Goal: Task Accomplishment & Management: Complete application form

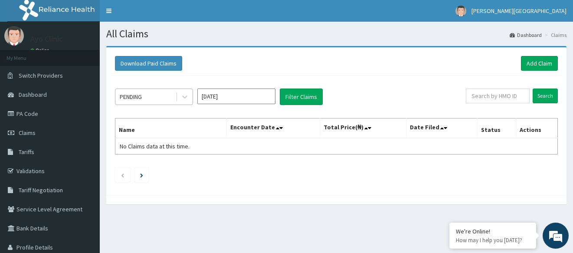
click at [183, 105] on div "PENDING" at bounding box center [154, 96] width 78 height 16
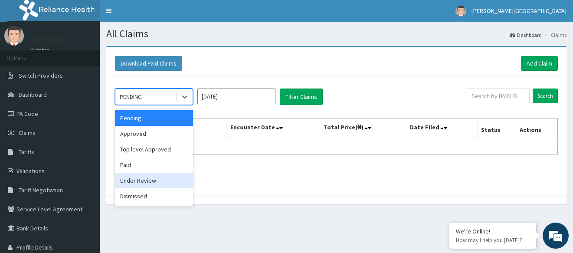
click at [172, 182] on div "Under Review" at bounding box center [154, 181] width 78 height 16
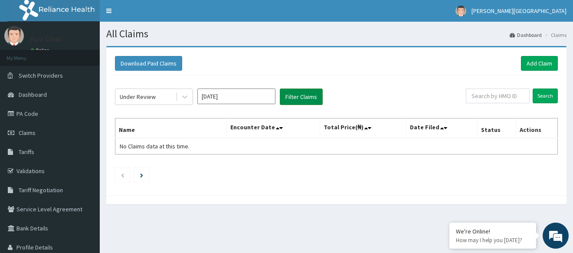
click at [307, 98] on button "Filter Claims" at bounding box center [301, 96] width 43 height 16
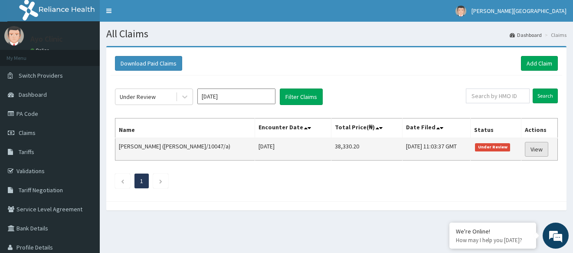
click at [539, 150] on link "View" at bounding box center [536, 149] width 23 height 15
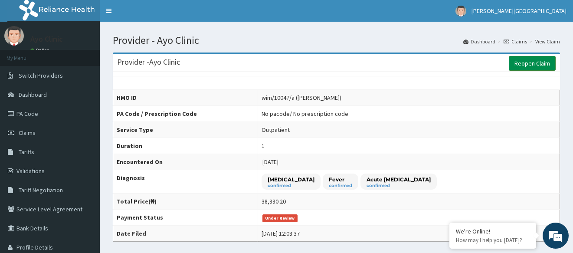
click at [539, 63] on link "Reopen Claim" at bounding box center [531, 63] width 47 height 15
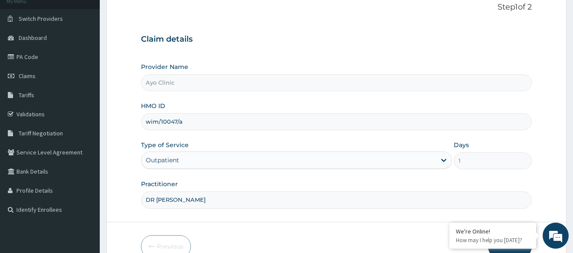
scroll to position [104, 0]
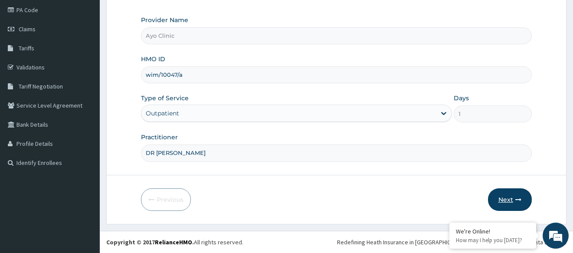
click at [507, 194] on button "Next" at bounding box center [510, 199] width 44 height 23
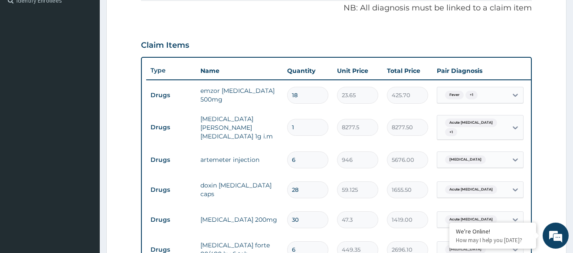
scroll to position [320, 0]
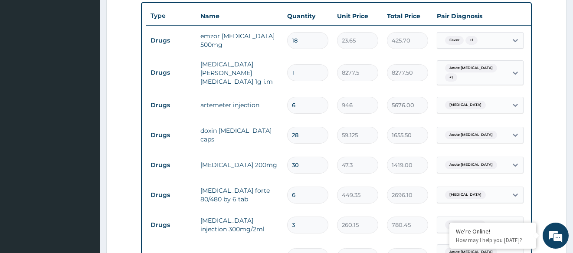
click at [302, 105] on input "6" at bounding box center [307, 105] width 41 height 17
type input "0.00"
type input "3"
type input "2838.00"
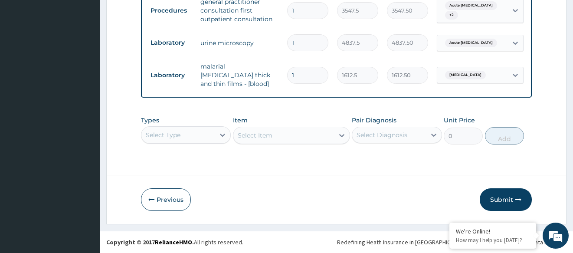
scroll to position [666, 0]
type input "3"
click at [502, 198] on button "Submit" at bounding box center [505, 199] width 52 height 23
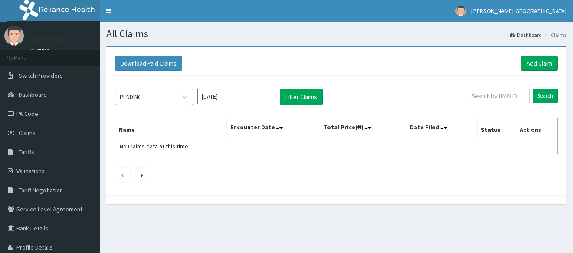
click at [179, 99] on div at bounding box center [185, 97] width 16 height 16
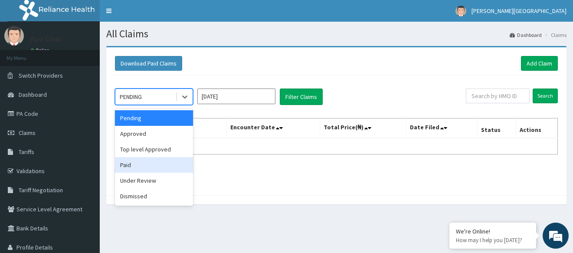
click at [163, 166] on div "Paid" at bounding box center [154, 165] width 78 height 16
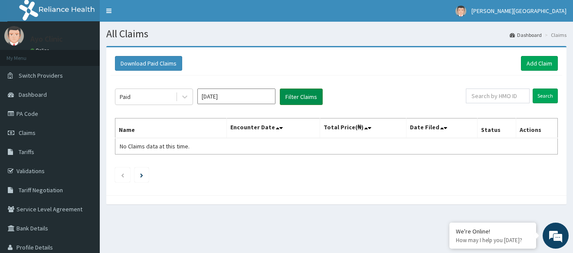
click at [303, 98] on button "Filter Claims" at bounding box center [301, 96] width 43 height 16
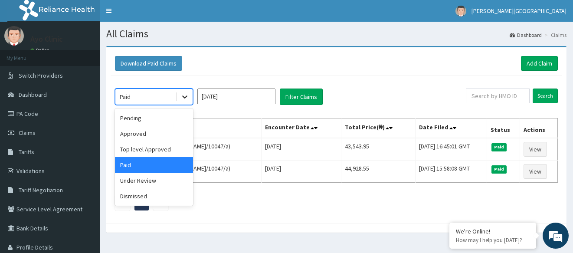
click at [189, 97] on icon at bounding box center [184, 96] width 9 height 9
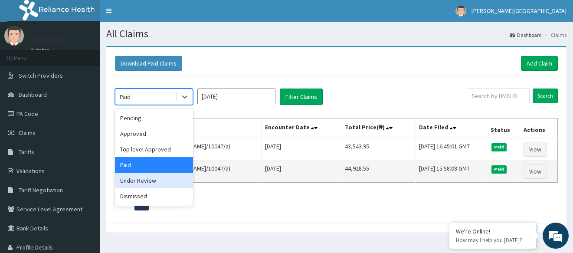
drag, startPoint x: 166, startPoint y: 182, endPoint x: 168, endPoint y: 178, distance: 5.4
click at [166, 182] on div "Under Review" at bounding box center [154, 181] width 78 height 16
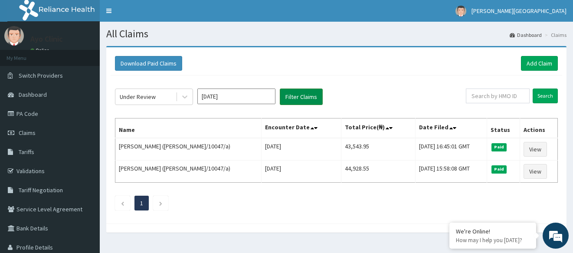
click at [303, 96] on button "Filter Claims" at bounding box center [301, 96] width 43 height 16
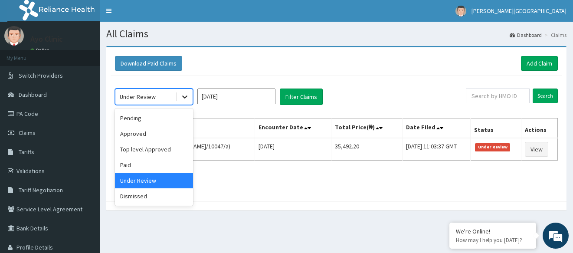
click at [184, 96] on icon at bounding box center [184, 96] width 9 height 9
drag, startPoint x: 163, startPoint y: 164, endPoint x: 215, endPoint y: 117, distance: 69.4
click at [179, 150] on div "Pending Approved Top level Approved Paid Under Review Dismissed" at bounding box center [154, 156] width 78 height 97
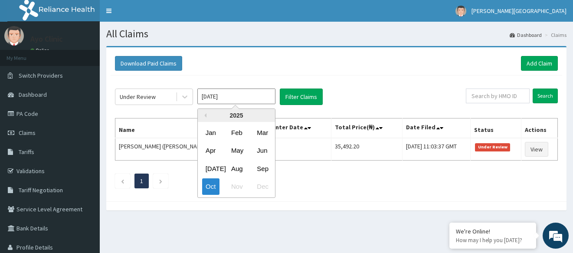
click at [241, 97] on input "[DATE]" at bounding box center [236, 96] width 78 height 16
click at [261, 165] on div "Sep" at bounding box center [261, 168] width 17 height 16
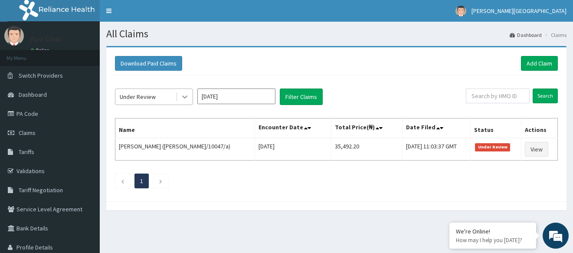
click at [187, 97] on icon at bounding box center [184, 96] width 9 height 9
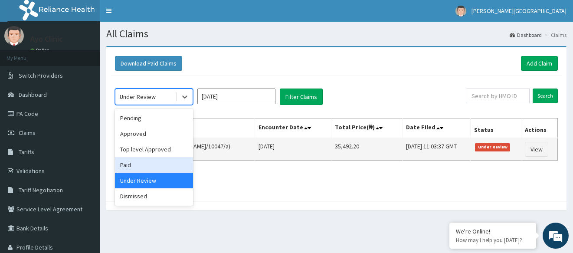
drag, startPoint x: 156, startPoint y: 169, endPoint x: 156, endPoint y: 156, distance: 13.4
click at [156, 166] on div "Paid" at bounding box center [154, 165] width 78 height 16
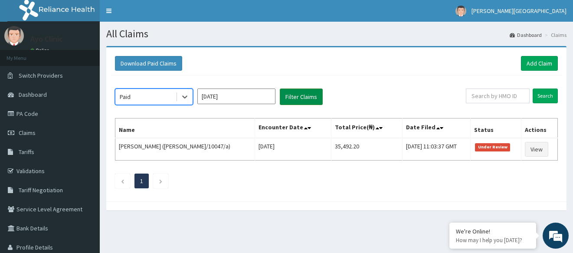
click at [302, 99] on button "Filter Claims" at bounding box center [301, 96] width 43 height 16
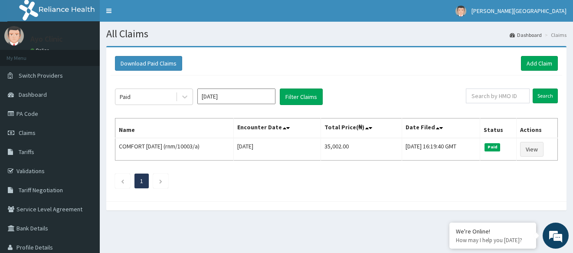
click at [255, 100] on input "[DATE]" at bounding box center [236, 96] width 78 height 16
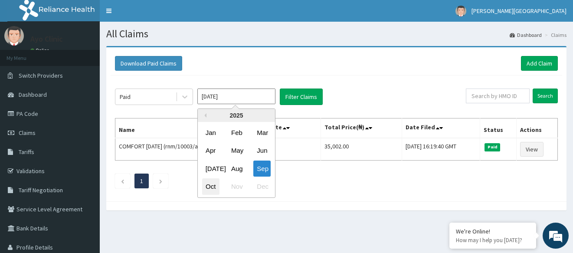
click at [213, 184] on div "Oct" at bounding box center [210, 187] width 17 height 16
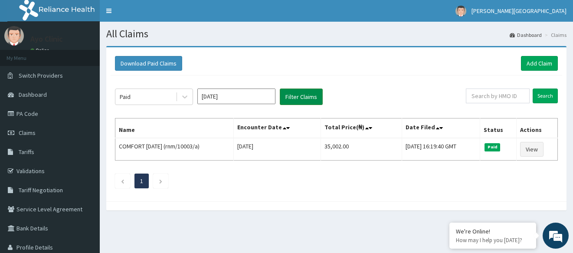
click at [302, 97] on button "Filter Claims" at bounding box center [301, 96] width 43 height 16
click at [307, 96] on button "Filter Claims" at bounding box center [301, 96] width 43 height 16
click at [295, 97] on button "Filter Claims" at bounding box center [301, 96] width 43 height 16
click at [188, 98] on icon at bounding box center [184, 96] width 9 height 9
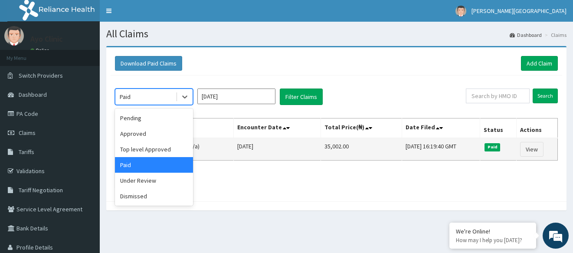
drag, startPoint x: 164, startPoint y: 164, endPoint x: 173, endPoint y: 145, distance: 20.7
click at [164, 163] on div "Paid" at bounding box center [154, 165] width 78 height 16
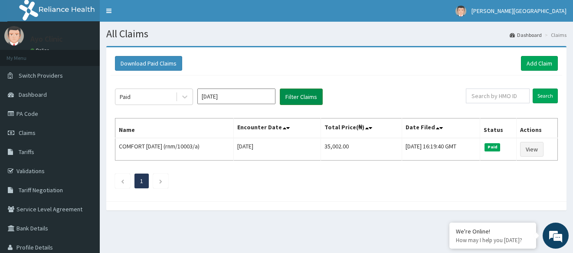
click at [297, 95] on button "Filter Claims" at bounding box center [301, 96] width 43 height 16
click at [248, 94] on input "[DATE]" at bounding box center [236, 96] width 78 height 16
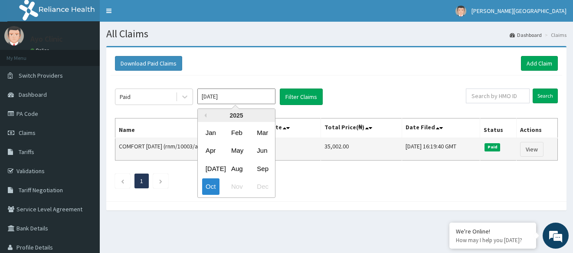
drag, startPoint x: 262, startPoint y: 169, endPoint x: 271, endPoint y: 151, distance: 20.2
click at [264, 166] on div "Sep" at bounding box center [261, 168] width 17 height 16
type input "[DATE]"
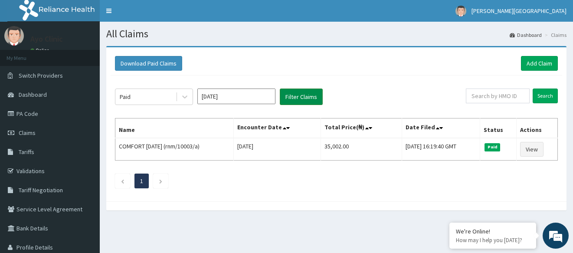
click at [306, 95] on button "Filter Claims" at bounding box center [301, 96] width 43 height 16
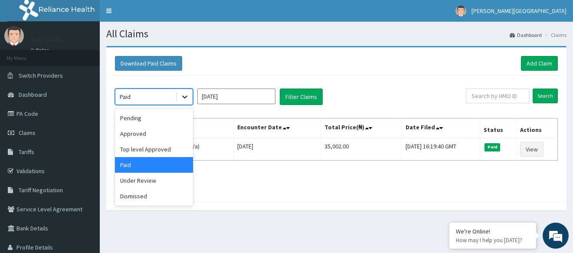
click at [185, 96] on icon at bounding box center [184, 96] width 9 height 9
drag, startPoint x: 165, startPoint y: 132, endPoint x: 171, endPoint y: 124, distance: 10.6
click at [165, 131] on div "Approved" at bounding box center [154, 134] width 78 height 16
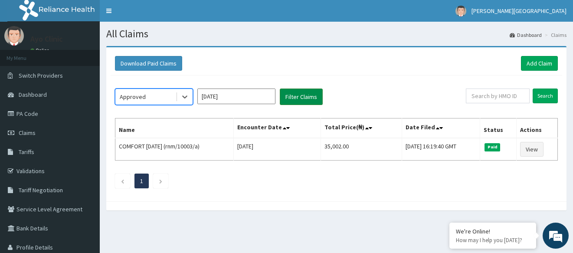
click at [296, 93] on button "Filter Claims" at bounding box center [301, 96] width 43 height 16
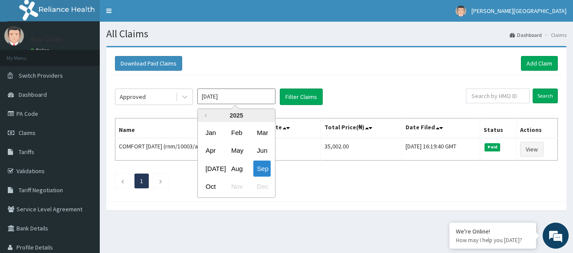
click at [251, 92] on input "[DATE]" at bounding box center [236, 96] width 78 height 16
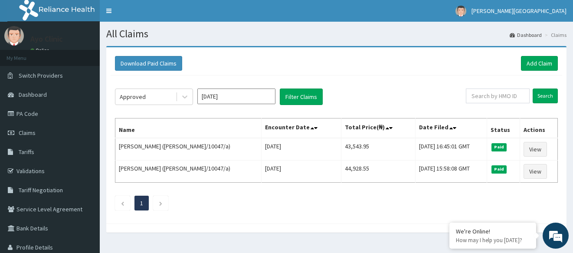
click at [362, 74] on div "Download Paid Claims Add Claim" at bounding box center [336, 64] width 451 height 24
click at [56, 128] on link "Claims" at bounding box center [50, 132] width 100 height 19
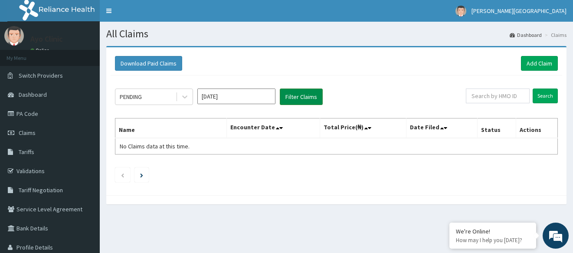
click at [298, 97] on button "Filter Claims" at bounding box center [301, 96] width 43 height 16
click at [298, 96] on button "Filter Claims" at bounding box center [301, 96] width 43 height 16
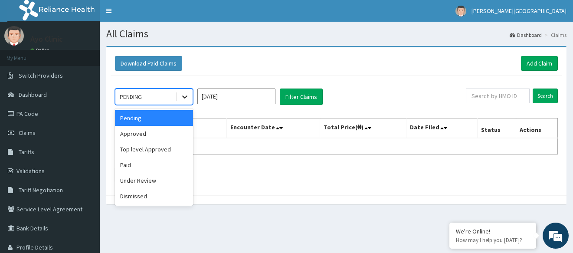
click at [183, 95] on icon at bounding box center [184, 96] width 9 height 9
drag, startPoint x: 160, startPoint y: 147, endPoint x: 171, endPoint y: 130, distance: 20.9
click at [160, 147] on div "Top level Approved" at bounding box center [154, 149] width 78 height 16
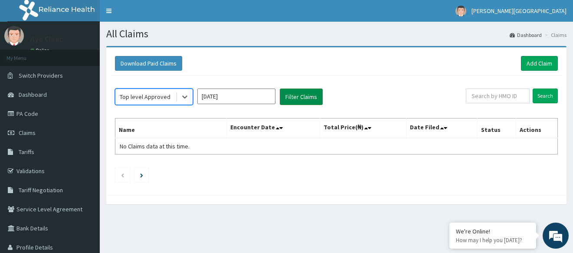
click at [300, 95] on button "Filter Claims" at bounding box center [301, 96] width 43 height 16
click at [301, 95] on button "Filter Claims" at bounding box center [301, 96] width 43 height 16
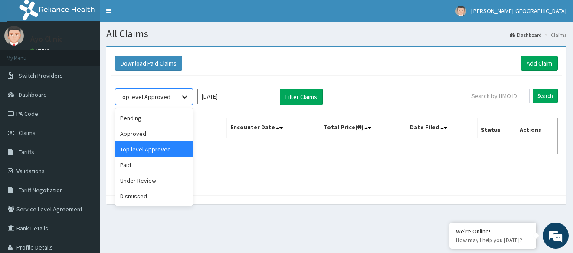
click at [182, 96] on icon at bounding box center [184, 96] width 9 height 9
drag, startPoint x: 155, startPoint y: 169, endPoint x: 161, endPoint y: 147, distance: 22.5
click at [155, 166] on div "Paid" at bounding box center [154, 165] width 78 height 16
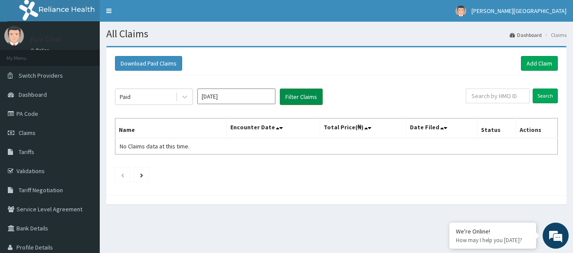
click at [306, 94] on button "Filter Claims" at bounding box center [301, 96] width 43 height 16
click at [302, 96] on button "Filter Claims" at bounding box center [301, 96] width 43 height 16
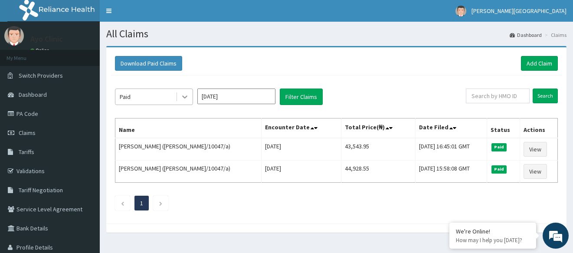
click at [178, 98] on div at bounding box center [185, 97] width 16 height 16
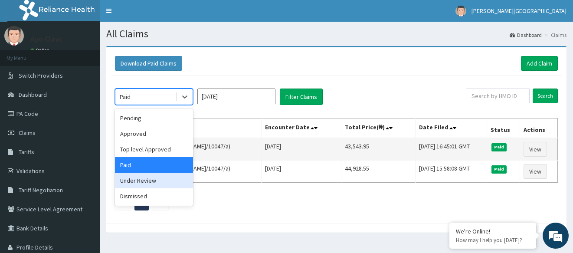
drag, startPoint x: 171, startPoint y: 182, endPoint x: 179, endPoint y: 159, distance: 24.7
click at [171, 182] on div "Under Review" at bounding box center [154, 181] width 78 height 16
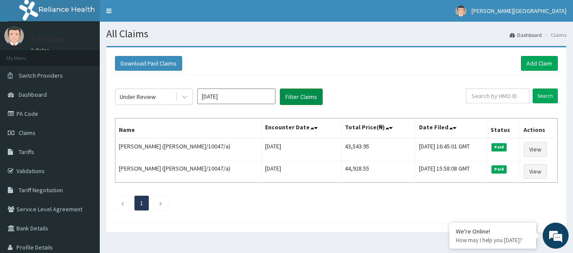
click at [305, 99] on button "Filter Claims" at bounding box center [301, 96] width 43 height 16
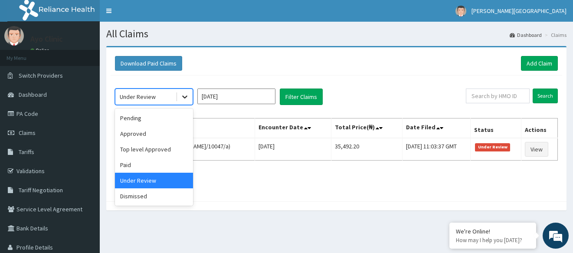
click at [186, 101] on icon at bounding box center [184, 96] width 9 height 9
click at [167, 120] on div "Pending" at bounding box center [154, 118] width 78 height 16
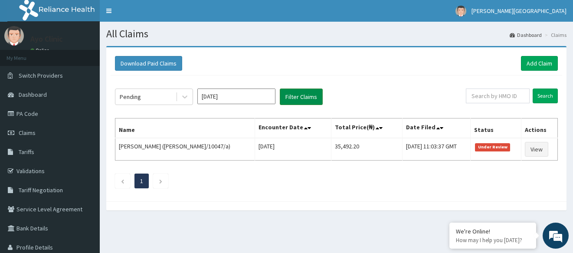
click at [312, 96] on button "Filter Claims" at bounding box center [301, 96] width 43 height 16
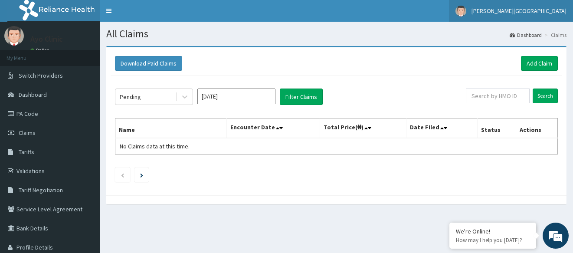
click at [541, 11] on span "Bernice Hospitals" at bounding box center [518, 11] width 95 height 8
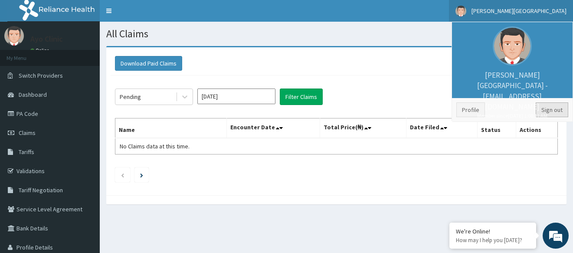
click at [555, 112] on link "Sign out" at bounding box center [551, 109] width 33 height 15
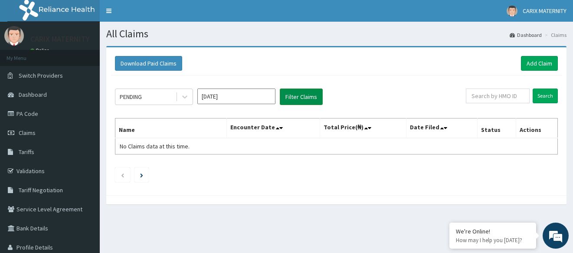
click at [297, 97] on button "Filter Claims" at bounding box center [301, 96] width 43 height 16
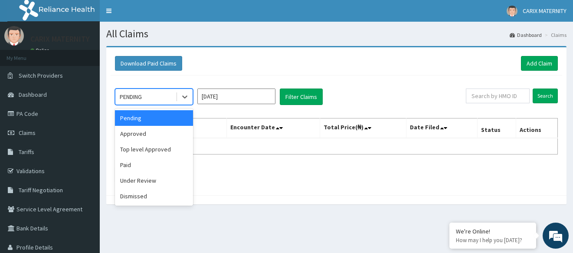
drag, startPoint x: 187, startPoint y: 95, endPoint x: 189, endPoint y: 112, distance: 17.0
click at [188, 96] on icon at bounding box center [184, 96] width 9 height 9
click at [176, 179] on div "Under Review" at bounding box center [154, 181] width 78 height 16
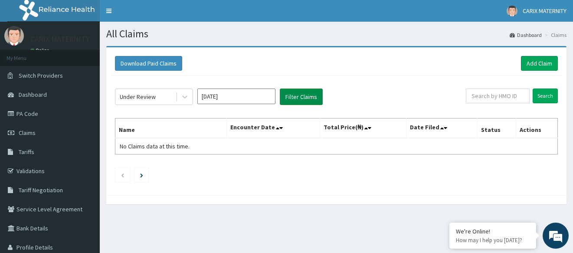
click at [298, 98] on button "Filter Claims" at bounding box center [301, 96] width 43 height 16
click at [300, 93] on button "Filter Claims" at bounding box center [301, 96] width 43 height 16
click at [245, 98] on input "[DATE]" at bounding box center [236, 96] width 78 height 16
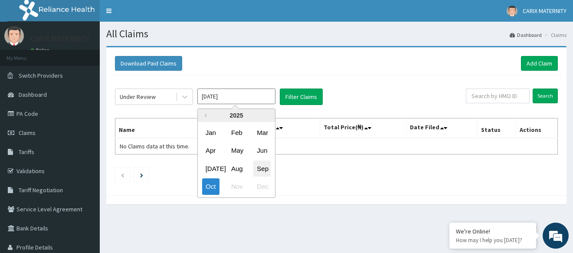
click at [262, 167] on div "Sep" at bounding box center [261, 168] width 17 height 16
type input "[DATE]"
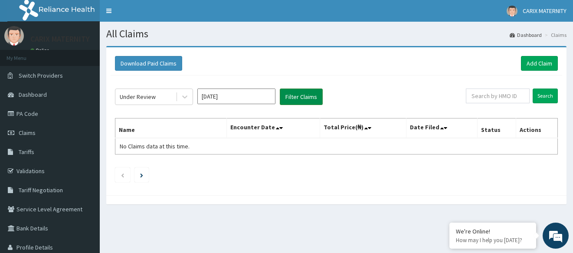
click at [302, 93] on button "Filter Claims" at bounding box center [301, 96] width 43 height 16
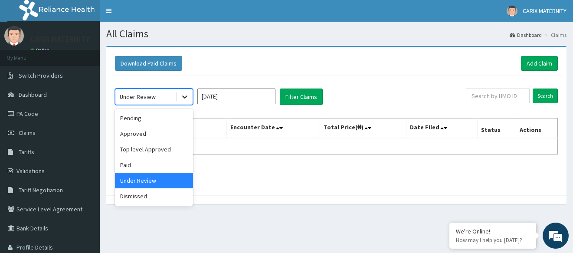
click at [186, 96] on icon at bounding box center [184, 96] width 9 height 9
click at [172, 162] on div "Paid" at bounding box center [154, 165] width 78 height 16
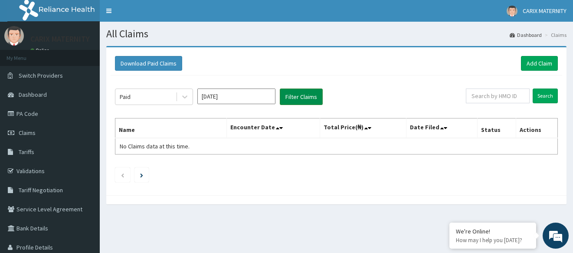
click at [299, 93] on button "Filter Claims" at bounding box center [301, 96] width 43 height 16
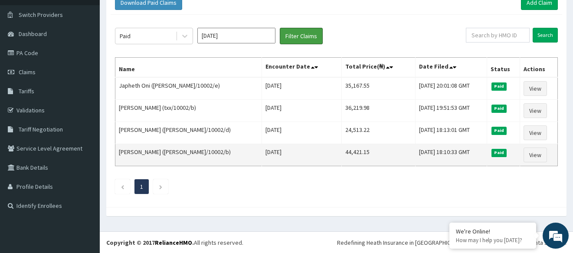
scroll to position [61, 0]
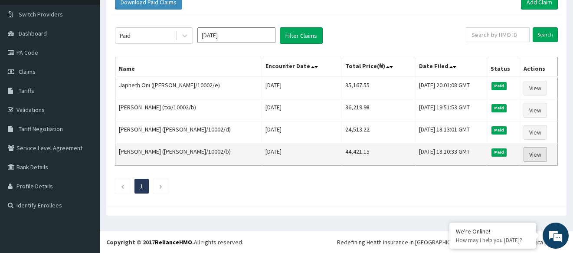
click at [532, 153] on link "View" at bounding box center [534, 154] width 23 height 15
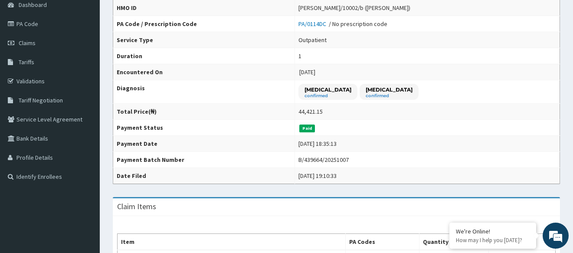
scroll to position [46, 0]
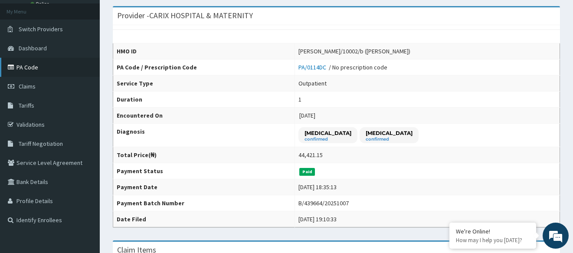
click at [39, 68] on link "PA Code" at bounding box center [50, 67] width 100 height 19
